Goal: Transaction & Acquisition: Purchase product/service

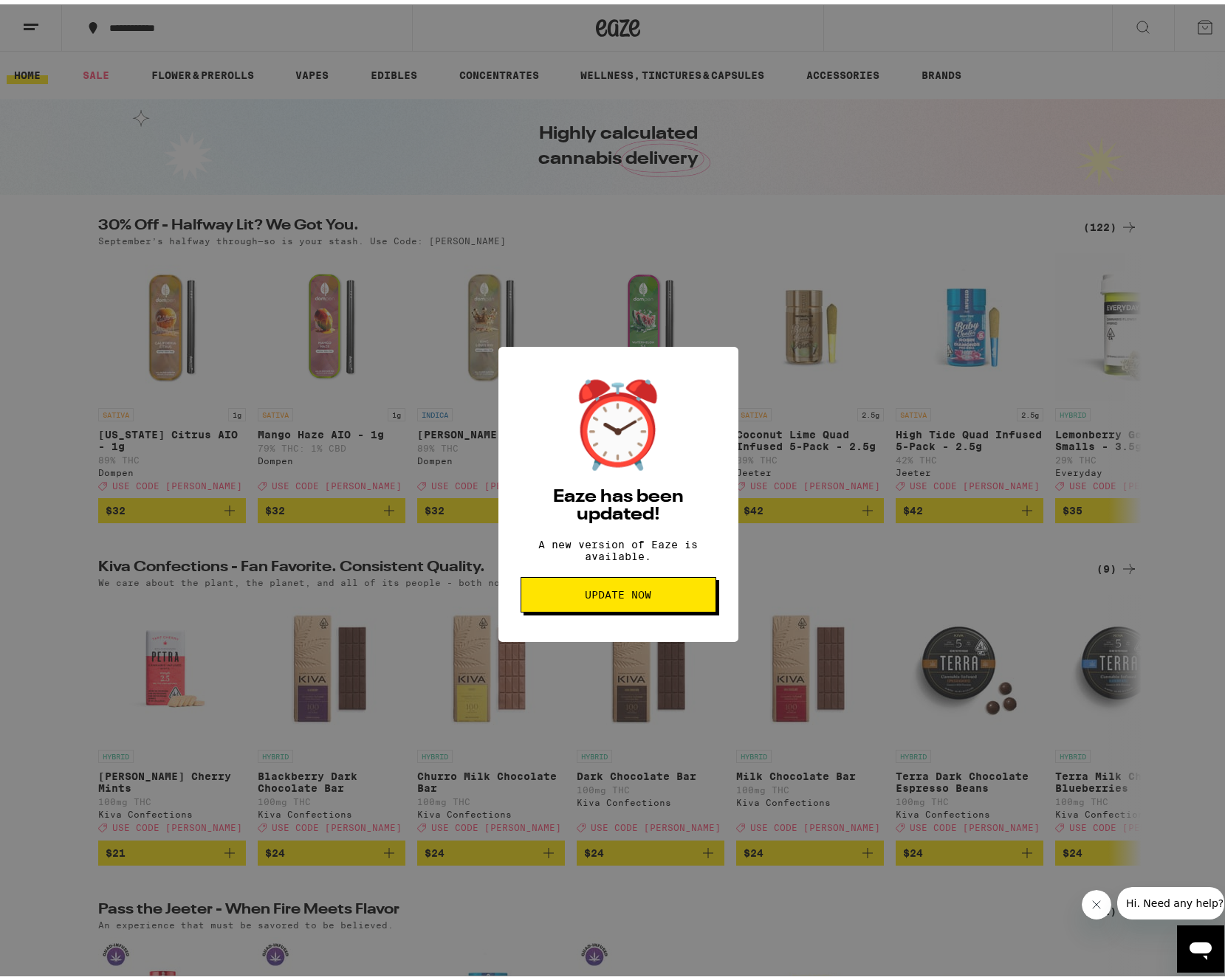
click at [576, 589] on button "Update Now" at bounding box center [618, 590] width 196 height 35
